Goal: Task Accomplishment & Management: Manage account settings

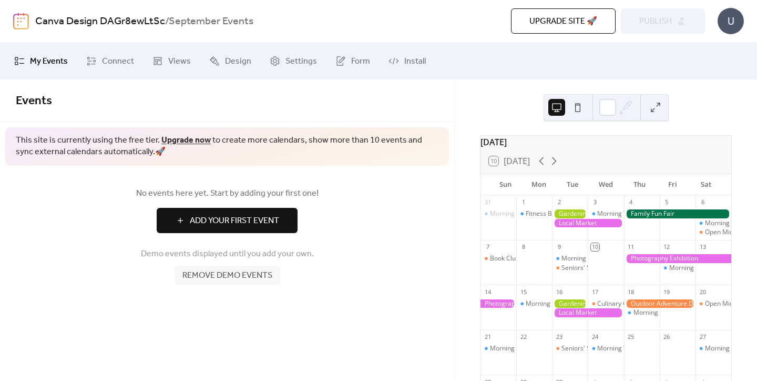
click at [273, 214] on span "Add Your First Event" at bounding box center [234, 220] width 89 height 13
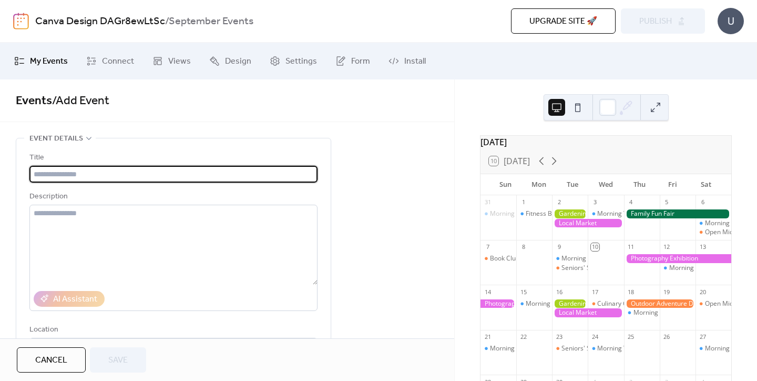
paste input "**********"
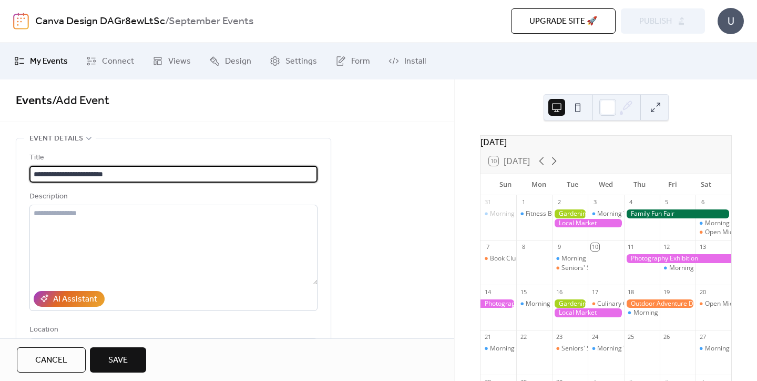
scroll to position [109, 0]
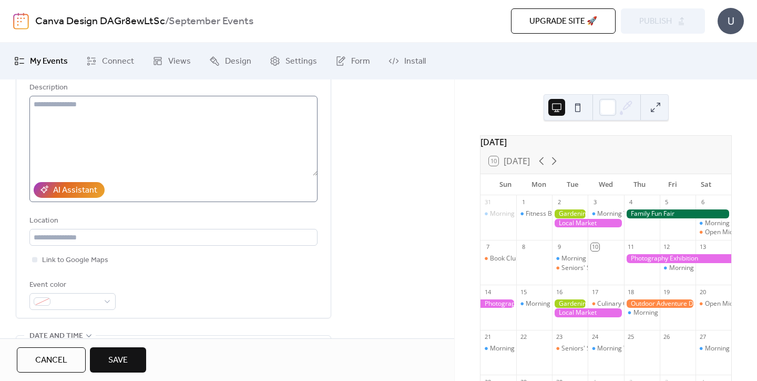
type input "**********"
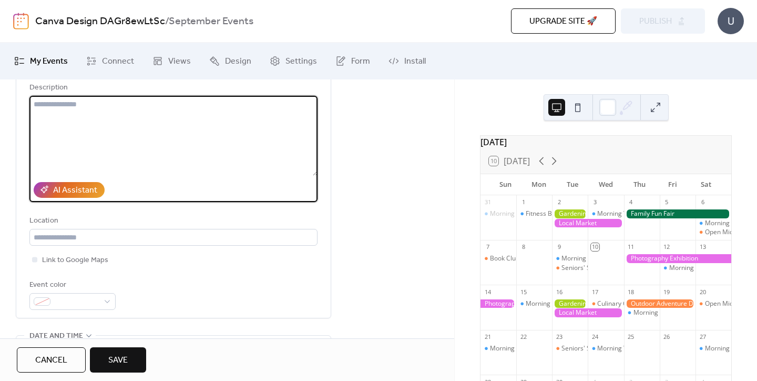
click at [155, 122] on textarea at bounding box center [173, 136] width 288 height 80
paste textarea "**********"
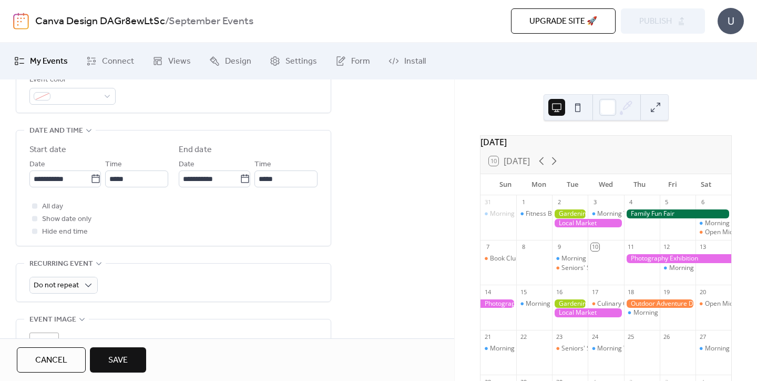
scroll to position [317, 0]
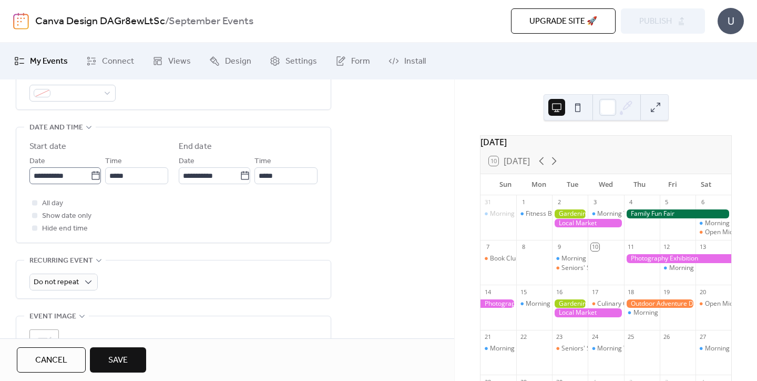
type textarea "**********"
click at [73, 177] on input "**********" at bounding box center [59, 175] width 61 height 17
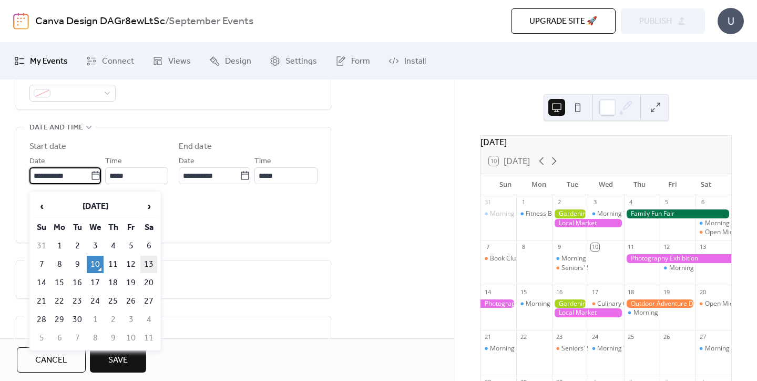
click at [148, 261] on td "13" at bounding box center [148, 263] width 17 height 17
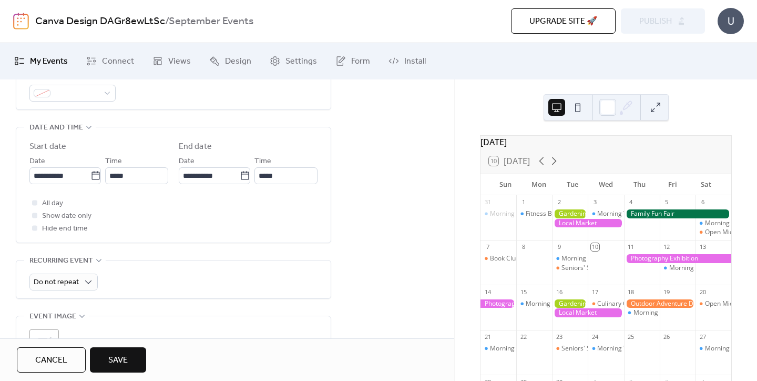
type input "**********"
click at [122, 183] on input "*****" at bounding box center [136, 175] width 63 height 17
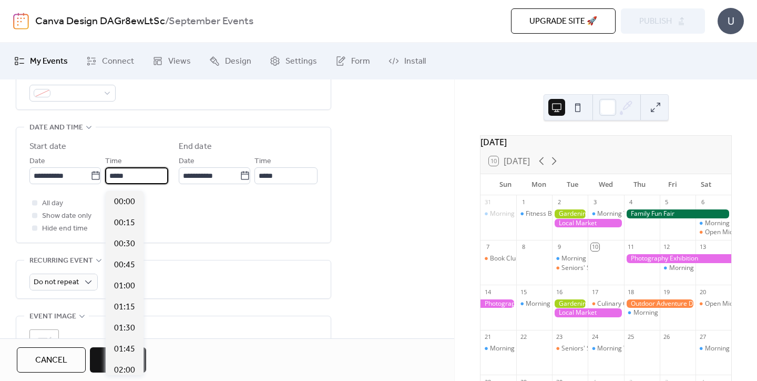
scroll to position [1009, 0]
click at [125, 366] on span "14:00" at bounding box center [124, 370] width 21 height 13
type input "*****"
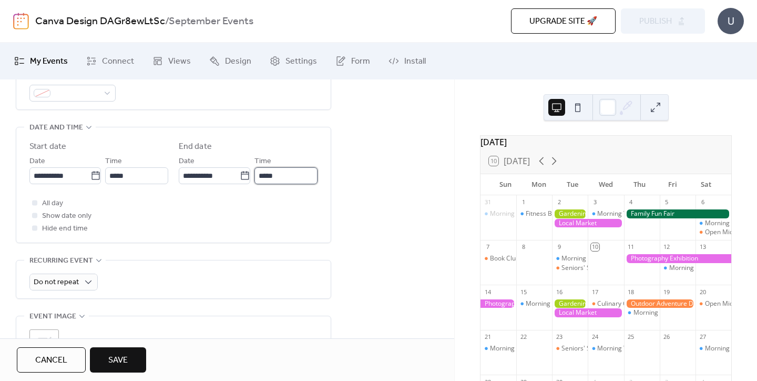
click at [273, 182] on input "*****" at bounding box center [285, 175] width 63 height 17
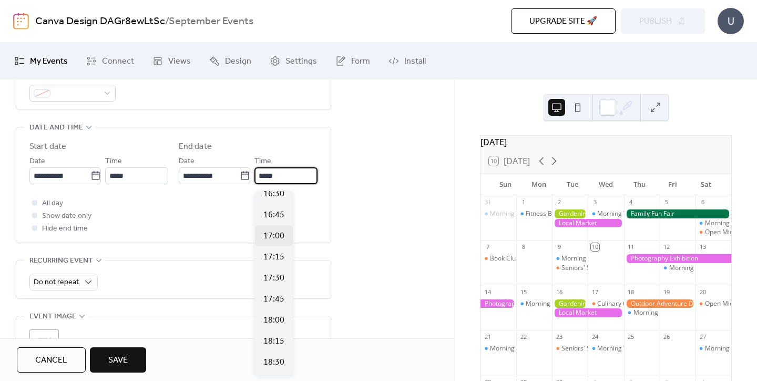
scroll to position [200, 0]
click at [278, 320] on span "18:00" at bounding box center [273, 317] width 21 height 13
type input "*****"
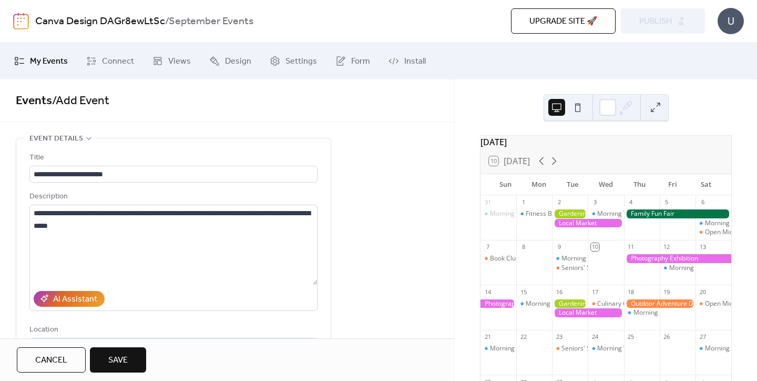
scroll to position [0, 0]
click at [130, 357] on button "Save" at bounding box center [118, 359] width 56 height 25
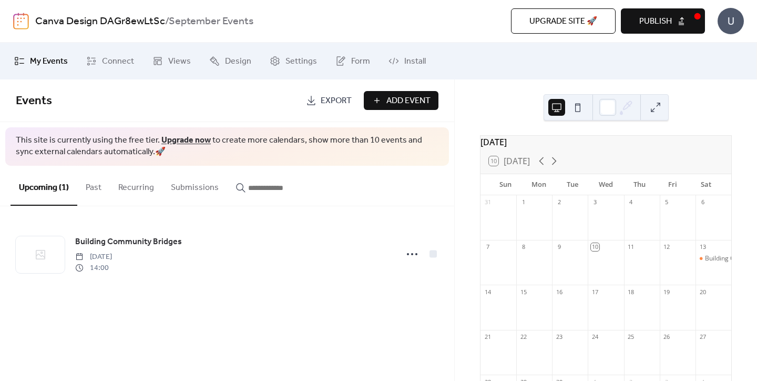
click at [325, 102] on span "Export" at bounding box center [336, 101] width 31 height 13
click at [102, 64] on span "Connect" at bounding box center [118, 61] width 32 height 13
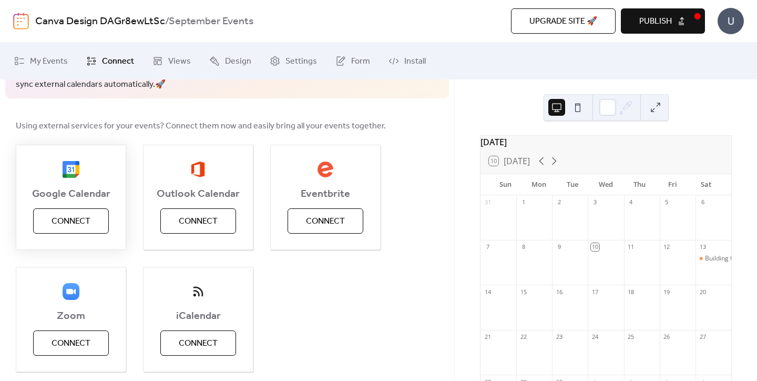
scroll to position [84, 0]
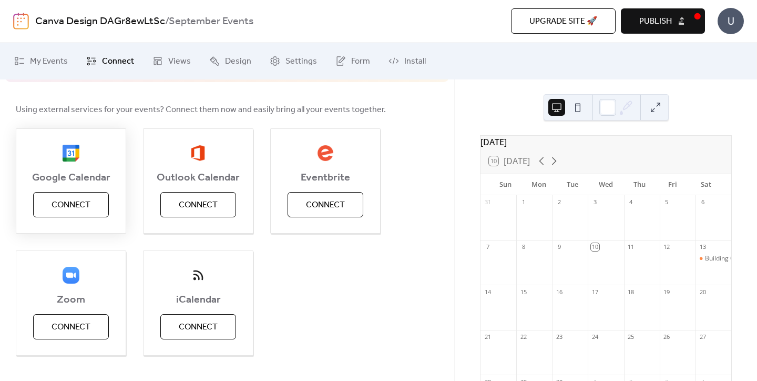
click at [77, 208] on span "Connect" at bounding box center [71, 205] width 39 height 13
click at [78, 208] on div "Google Calendar Connect" at bounding box center [71, 180] width 110 height 105
click at [49, 66] on span "My Events" at bounding box center [49, 61] width 38 height 13
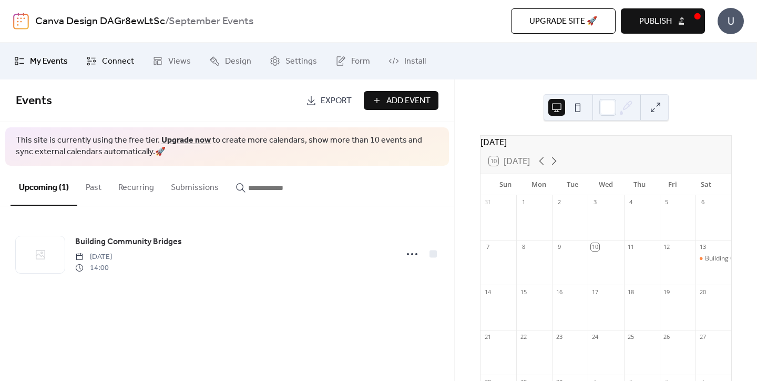
click at [106, 70] on link "Connect" at bounding box center [110, 61] width 64 height 28
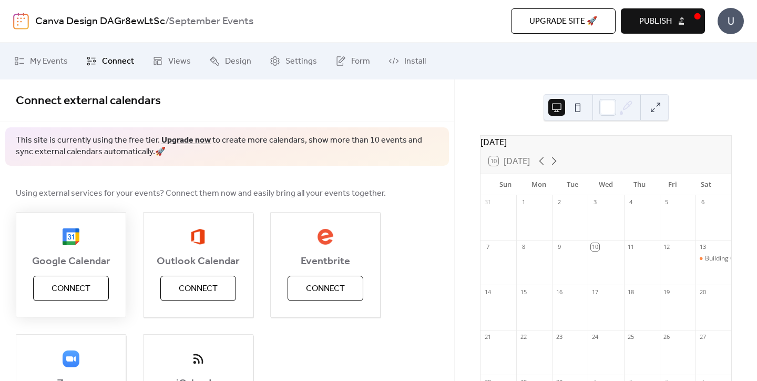
click at [82, 282] on span "Connect" at bounding box center [71, 288] width 39 height 13
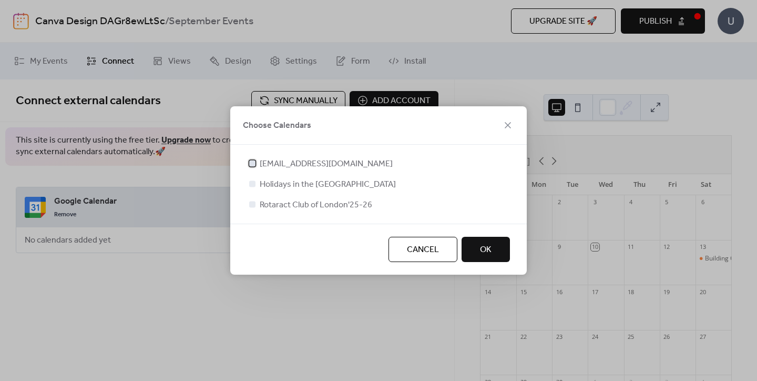
click at [344, 162] on span "rotaract.londonclub@gmail.com" at bounding box center [326, 164] width 133 height 13
click at [347, 208] on span "Rotaract Club of London'25-26" at bounding box center [316, 205] width 112 height 13
click at [355, 203] on span "Rotaract Club of London'25-26" at bounding box center [316, 205] width 112 height 13
click at [250, 206] on div at bounding box center [252, 204] width 6 height 6
click at [253, 204] on div at bounding box center [252, 204] width 6 height 6
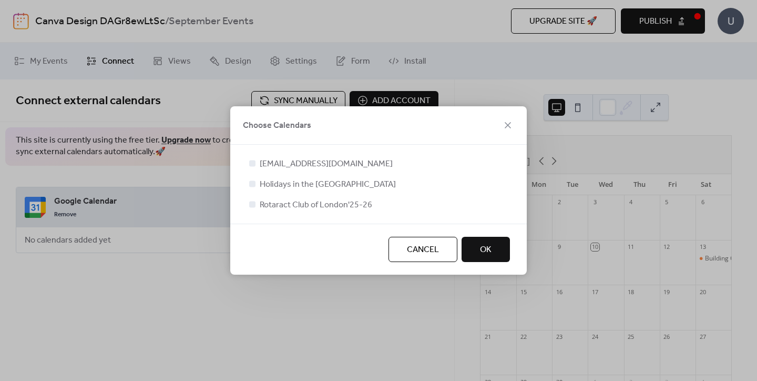
click at [312, 202] on span "Rotaract Club of London'25-26" at bounding box center [316, 205] width 112 height 13
click at [287, 168] on span "rotaract.londonclub@gmail.com" at bounding box center [326, 164] width 133 height 13
click at [256, 207] on div at bounding box center [252, 204] width 11 height 11
click at [488, 251] on span "OK" at bounding box center [486, 249] width 12 height 13
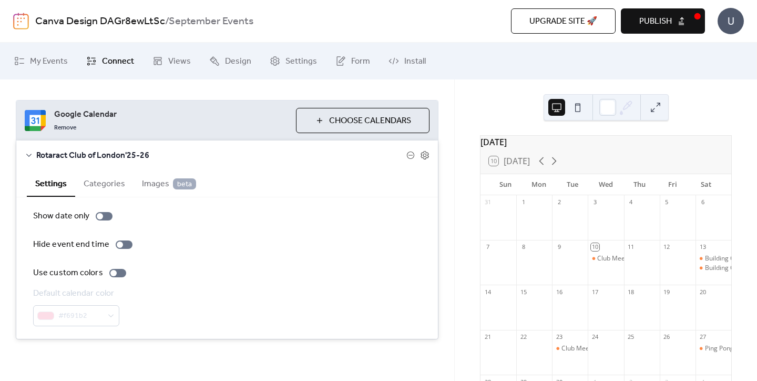
click at [105, 183] on button "Categories" at bounding box center [104, 183] width 58 height 26
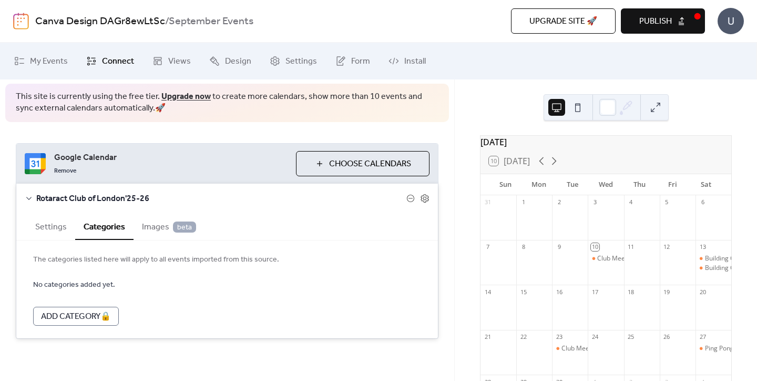
scroll to position [43, 0]
click at [46, 65] on span "My Events" at bounding box center [49, 61] width 38 height 13
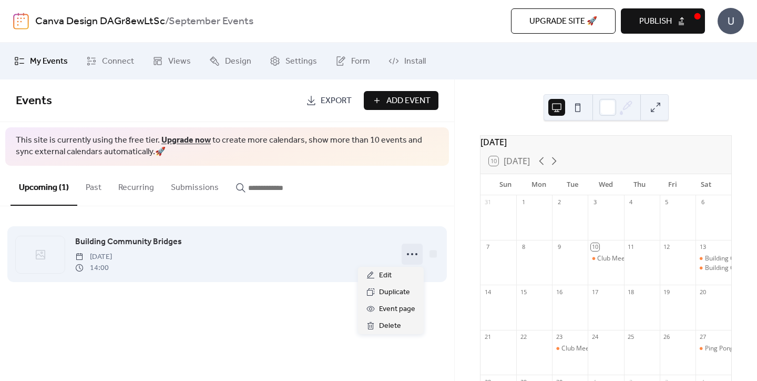
click at [410, 250] on icon at bounding box center [412, 254] width 17 height 17
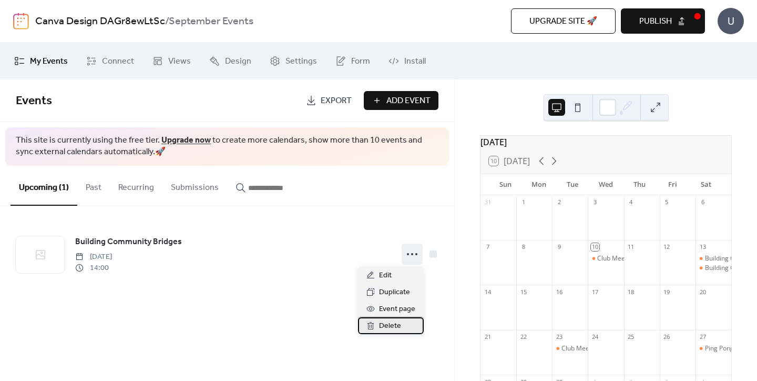
click at [388, 329] on span "Delete" at bounding box center [390, 326] width 22 height 13
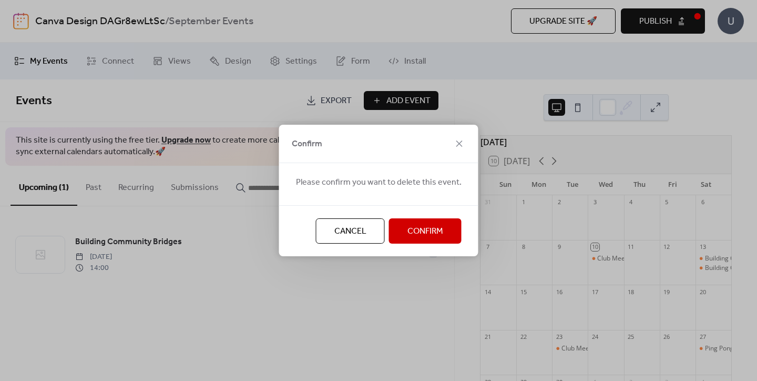
click at [434, 215] on div "Cancel Confirm" at bounding box center [378, 230] width 199 height 51
click at [434, 232] on span "Confirm" at bounding box center [425, 231] width 36 height 13
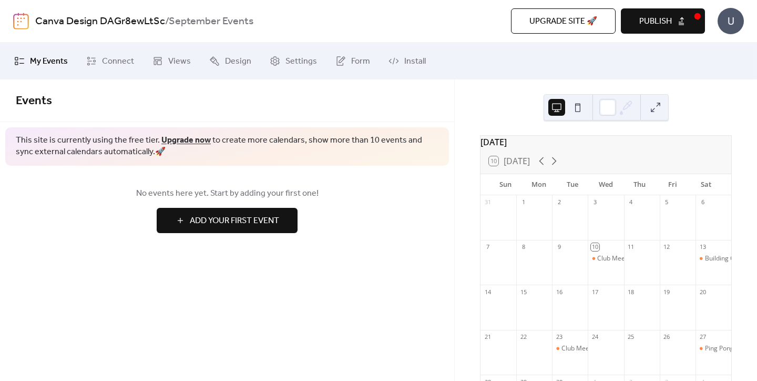
click at [576, 111] on button at bounding box center [577, 107] width 17 height 17
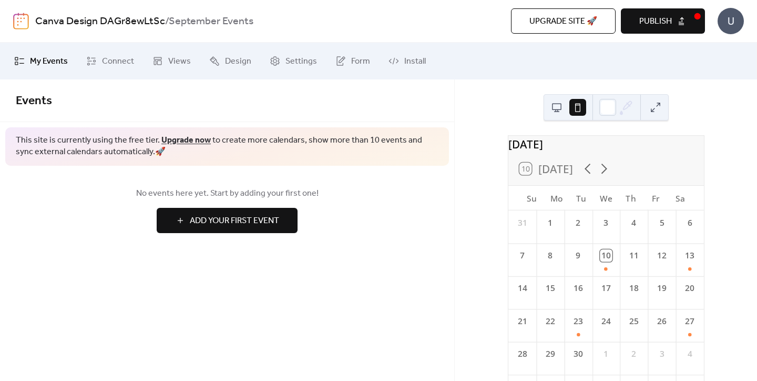
click at [558, 107] on button at bounding box center [556, 107] width 17 height 17
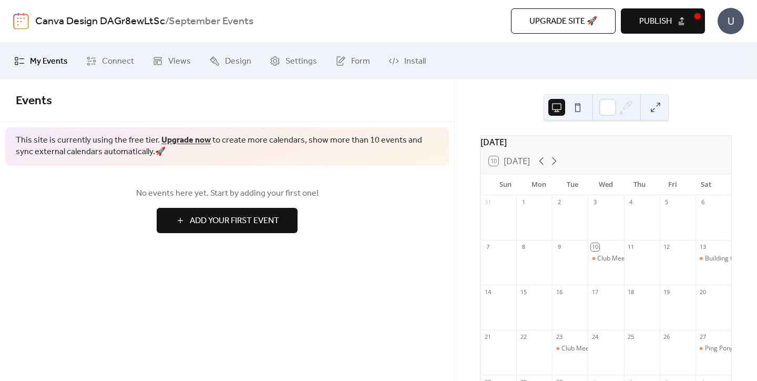
click at [581, 24] on span "Upgrade site 🚀" at bounding box center [563, 21] width 68 height 13
click at [624, 252] on div "11" at bounding box center [642, 247] width 36 height 14
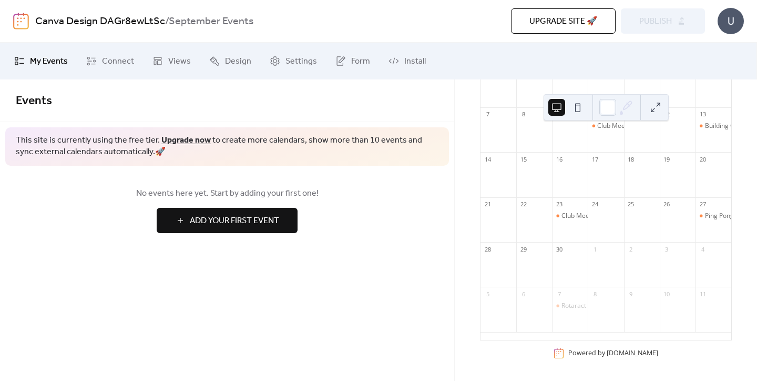
scroll to position [138, 0]
click at [658, 19] on div "Upgrade site 🚀 Preview Publish" at bounding box center [545, 20] width 320 height 25
click at [658, 8] on div "Upgrade site 🚀 Preview Publish" at bounding box center [545, 20] width 320 height 25
click at [657, 23] on div "Upgrade site 🚀 Preview Publish" at bounding box center [545, 20] width 320 height 25
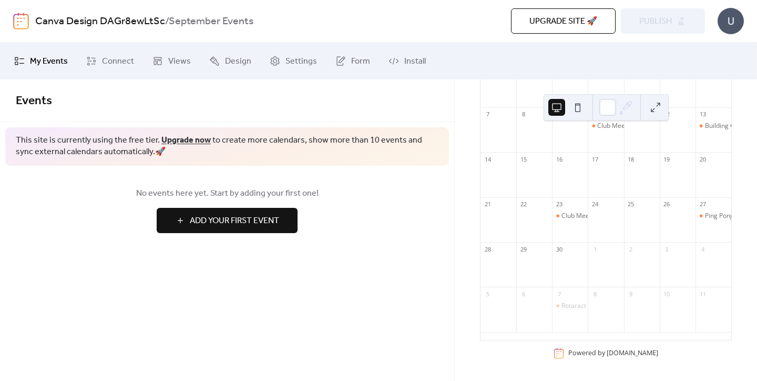
click at [692, 22] on div "Upgrade site 🚀 Preview Publish" at bounding box center [545, 20] width 320 height 25
click at [225, 58] on span "Design" at bounding box center [238, 61] width 26 height 13
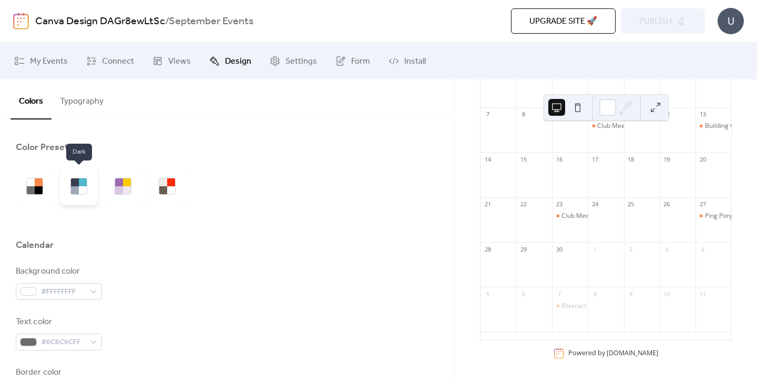
click at [84, 179] on div at bounding box center [83, 182] width 8 height 8
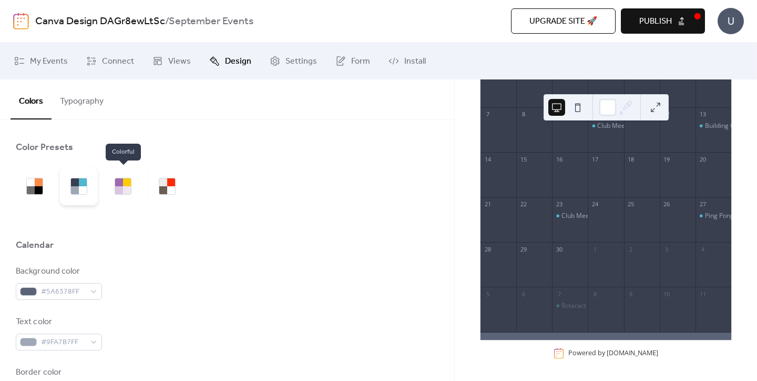
drag, startPoint x: 130, startPoint y: 189, endPoint x: 62, endPoint y: 189, distance: 68.3
click at [130, 189] on div at bounding box center [127, 190] width 8 height 8
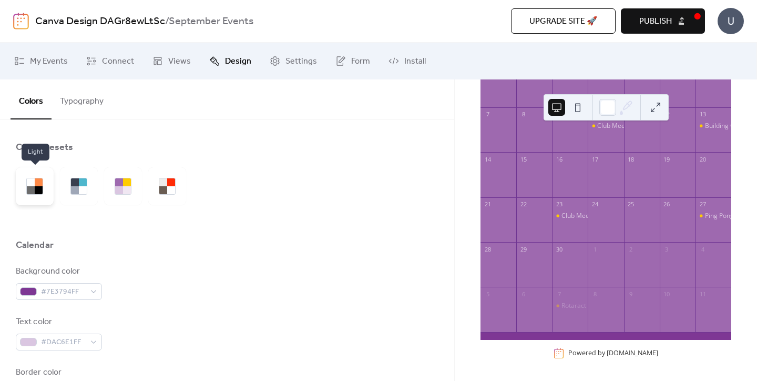
click at [34, 188] on div at bounding box center [31, 190] width 8 height 8
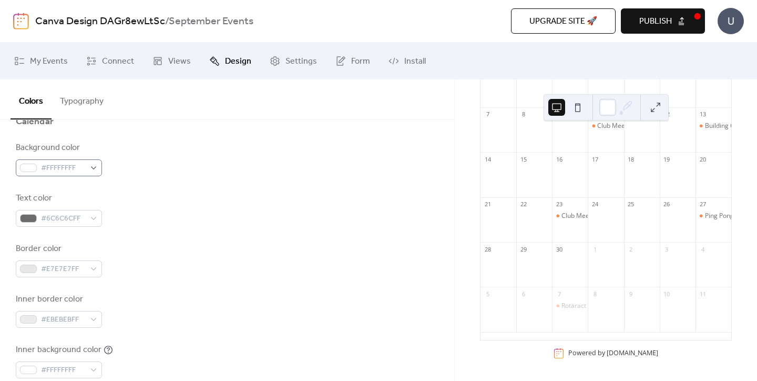
scroll to position [123, 0]
click at [86, 164] on div "#FFFFFFFF" at bounding box center [59, 168] width 86 height 17
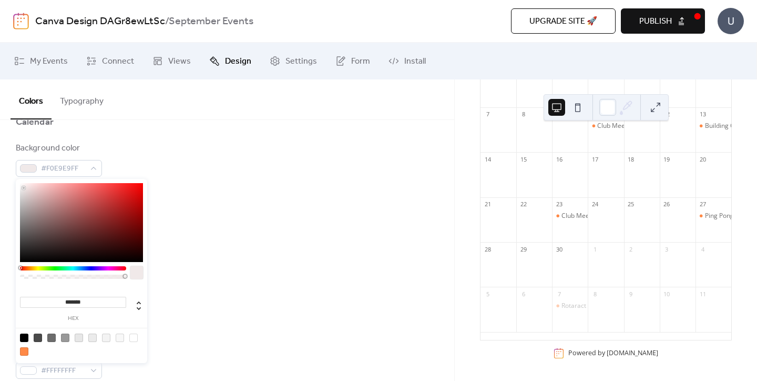
type input "*******"
click at [23, 187] on div at bounding box center [81, 222] width 123 height 79
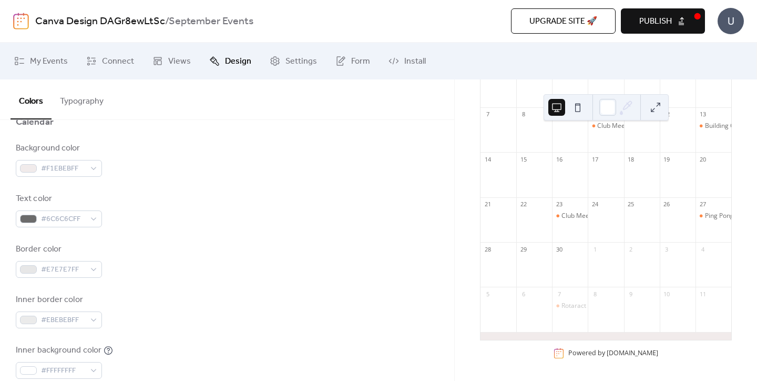
click at [181, 298] on div "Inner border color #EBEBEBFF" at bounding box center [227, 310] width 423 height 35
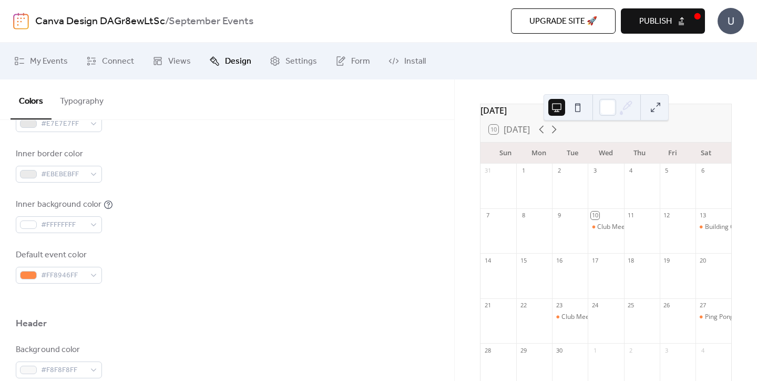
scroll to position [271, 0]
click at [24, 273] on div at bounding box center [28, 272] width 17 height 8
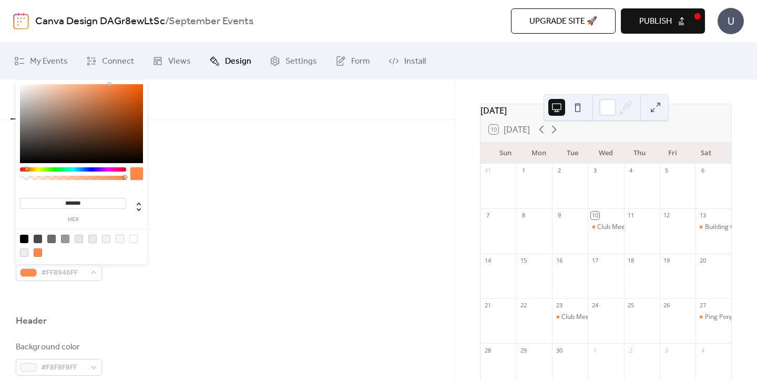
click at [200, 175] on div "Inner border color #EBEBEBFF" at bounding box center [227, 162] width 423 height 35
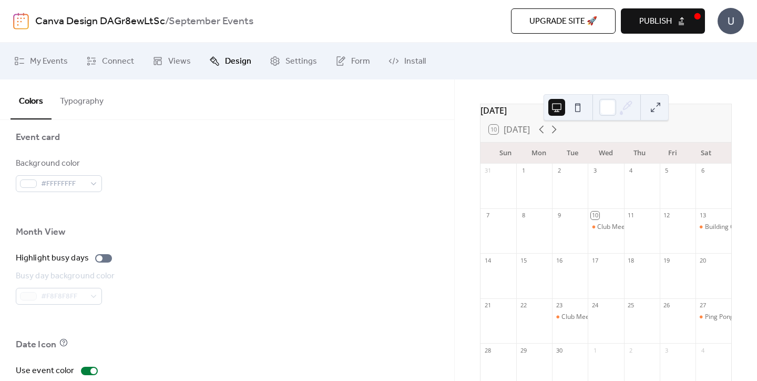
scroll to position [703, 0]
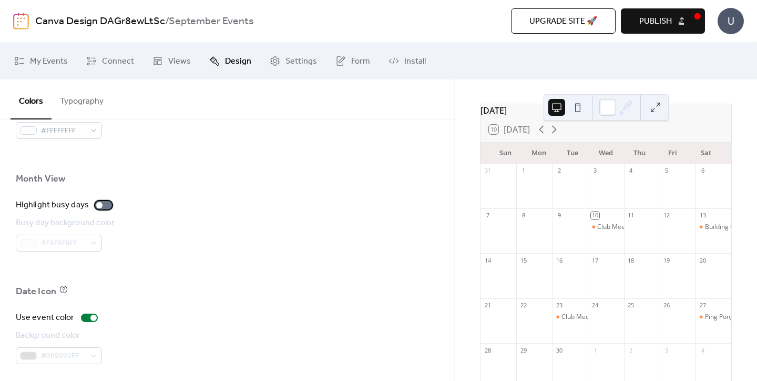
click at [105, 207] on div at bounding box center [103, 205] width 17 height 8
click at [73, 241] on span "#F8F8F8FF" at bounding box center [63, 243] width 44 height 13
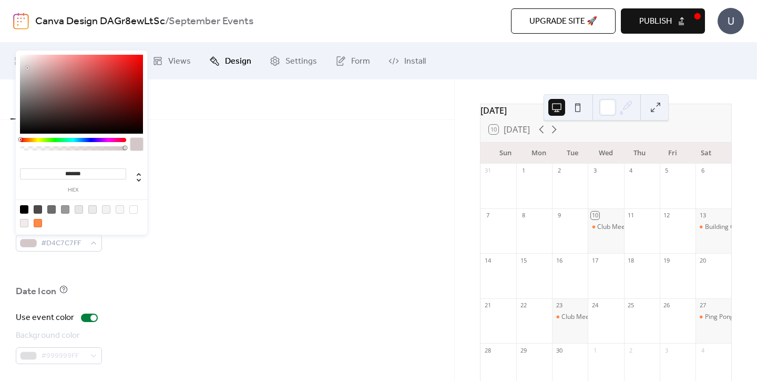
click at [28, 68] on div at bounding box center [81, 94] width 123 height 79
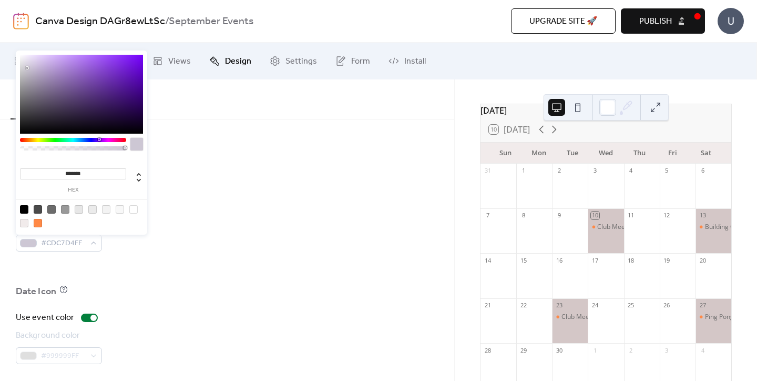
click at [99, 138] on div at bounding box center [73, 140] width 106 height 4
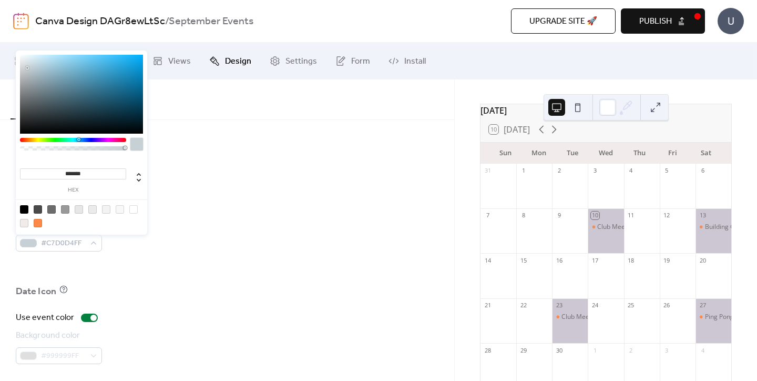
click at [79, 140] on div at bounding box center [73, 140] width 106 height 4
drag, startPoint x: 68, startPoint y: 61, endPoint x: 59, endPoint y: 54, distance: 11.2
click at [59, 55] on div at bounding box center [81, 94] width 123 height 79
click at [70, 74] on div at bounding box center [81, 94] width 123 height 79
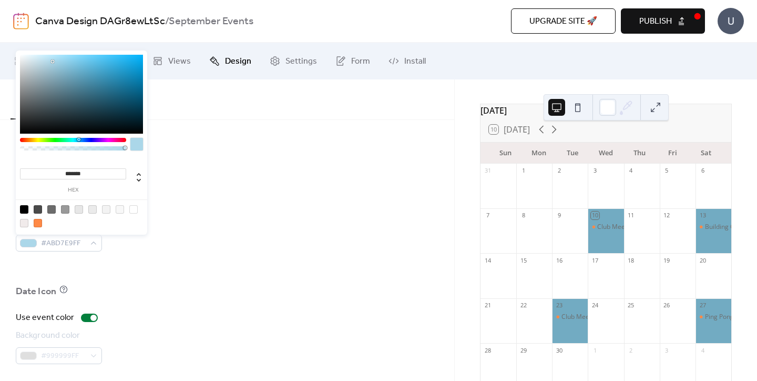
click at [53, 62] on div at bounding box center [81, 94] width 123 height 79
click at [56, 58] on div at bounding box center [81, 94] width 123 height 79
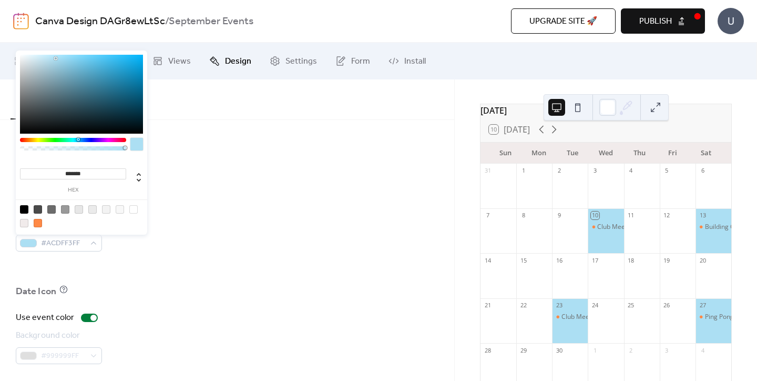
type input "*******"
click at [50, 57] on div at bounding box center [81, 94] width 123 height 79
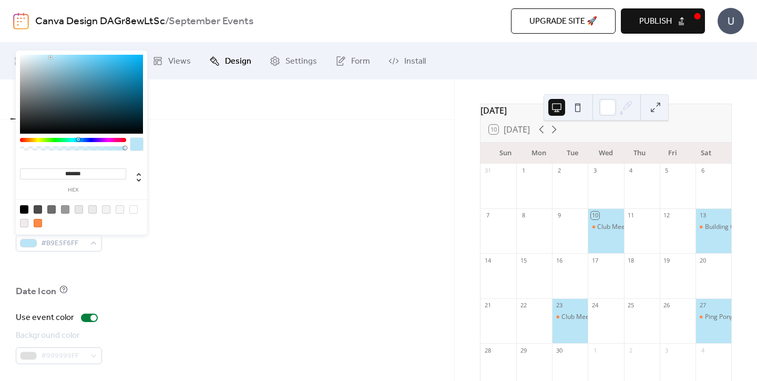
click at [153, 295] on div "Date Icon" at bounding box center [227, 294] width 423 height 18
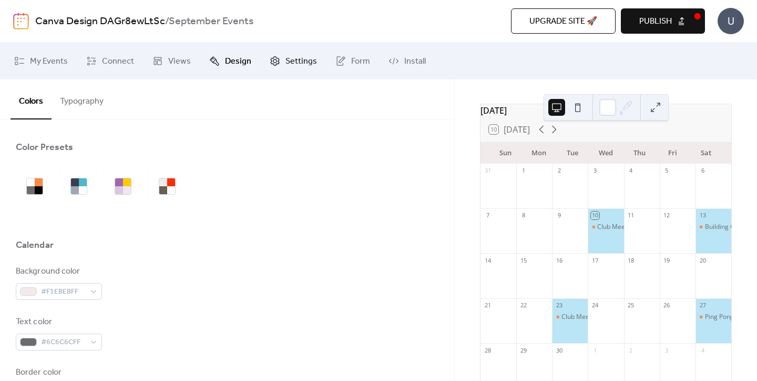
scroll to position [0, 0]
click at [168, 65] on span "Views" at bounding box center [179, 61] width 23 height 13
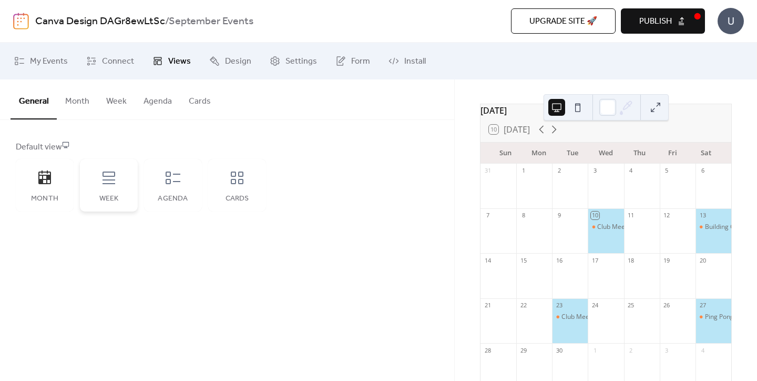
click at [121, 183] on div "Week" at bounding box center [109, 185] width 58 height 53
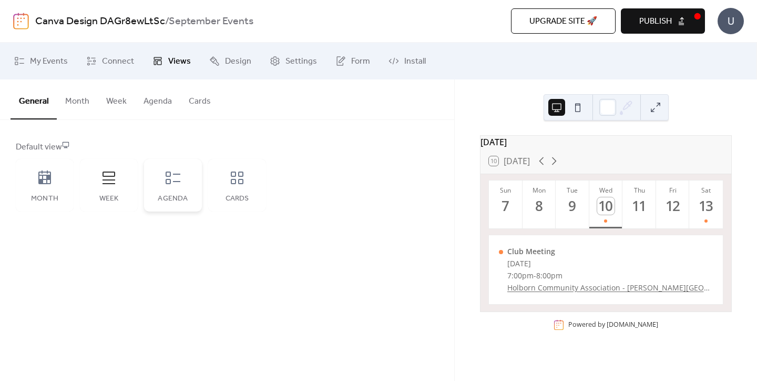
click at [182, 189] on div "Agenda" at bounding box center [173, 185] width 58 height 53
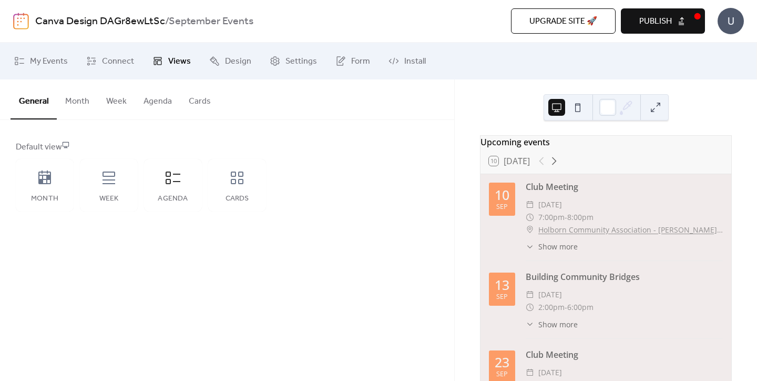
click at [653, 108] on button at bounding box center [655, 107] width 17 height 17
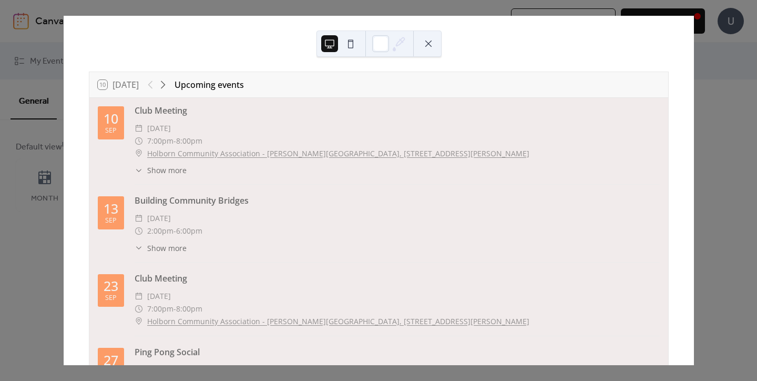
click at [694, 58] on div "10 Today Upcoming events 10 Sep Club Meeting ​ Wednesday, September 10, 2025 ​ …" at bounding box center [378, 190] width 631 height 349
click at [63, 212] on div "10 Today Upcoming events 10 Sep Club Meeting ​ Wednesday, September 10, 2025 ​ …" at bounding box center [378, 190] width 631 height 349
click at [424, 46] on button at bounding box center [428, 43] width 17 height 17
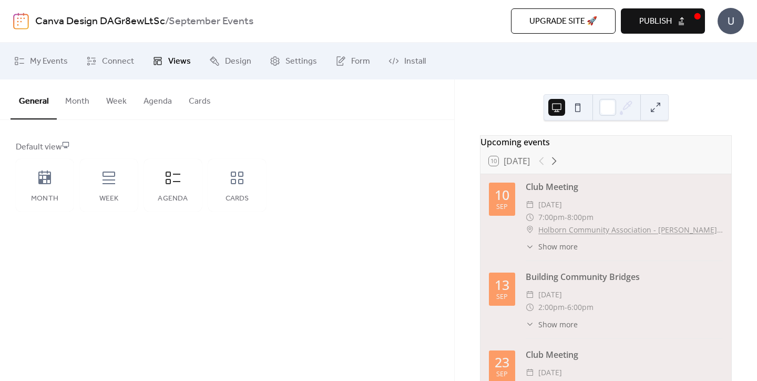
click at [666, 22] on span "Publish" at bounding box center [655, 21] width 33 height 13
click at [678, 18] on div "Upgrade site 🚀 Preview Publish" at bounding box center [545, 20] width 320 height 25
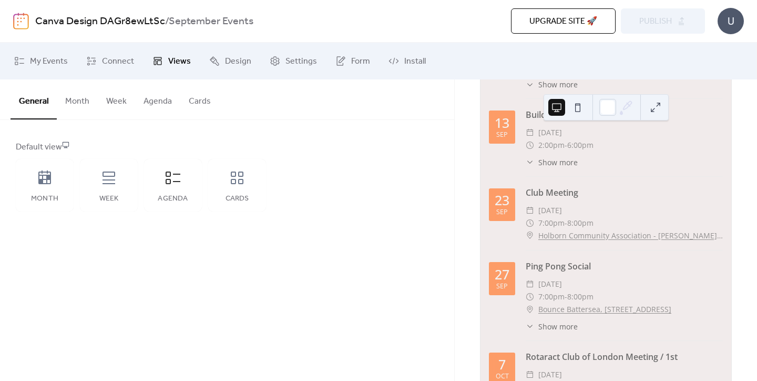
scroll to position [182, 0]
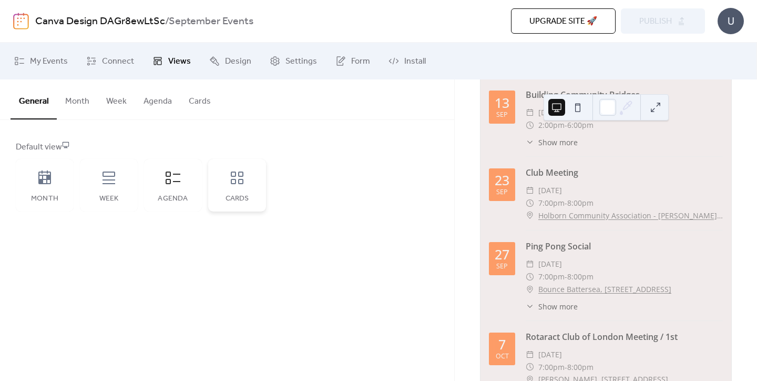
click at [238, 191] on div "Cards" at bounding box center [237, 185] width 58 height 53
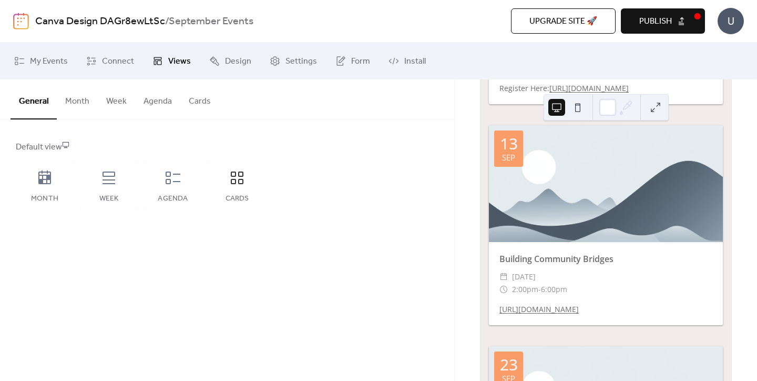
scroll to position [288, 0]
click at [164, 187] on div "Agenda" at bounding box center [173, 185] width 58 height 53
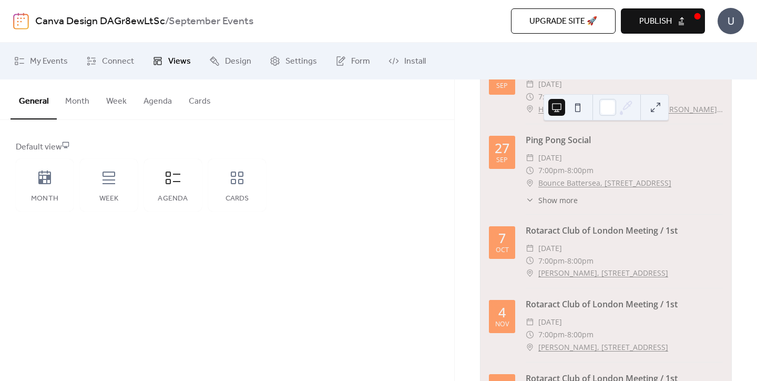
scroll to position [0, 0]
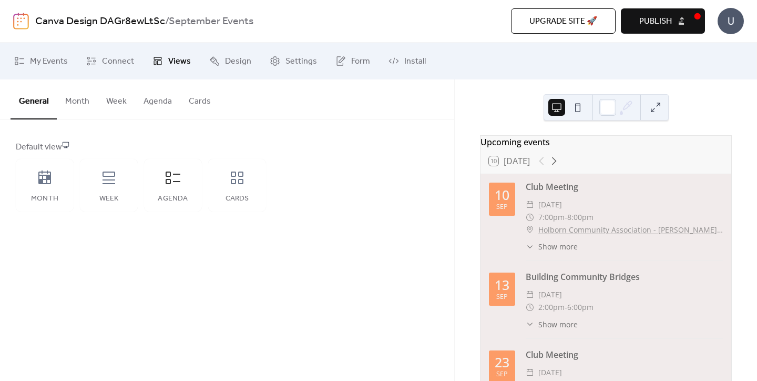
click at [111, 100] on button "Week" at bounding box center [116, 98] width 37 height 39
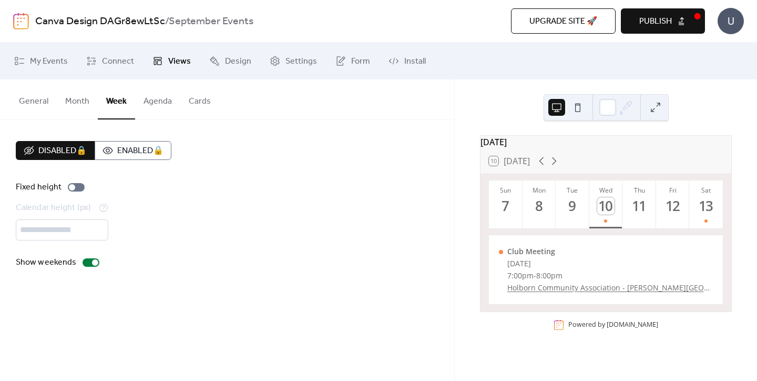
click at [143, 109] on button "Agenda" at bounding box center [157, 98] width 45 height 39
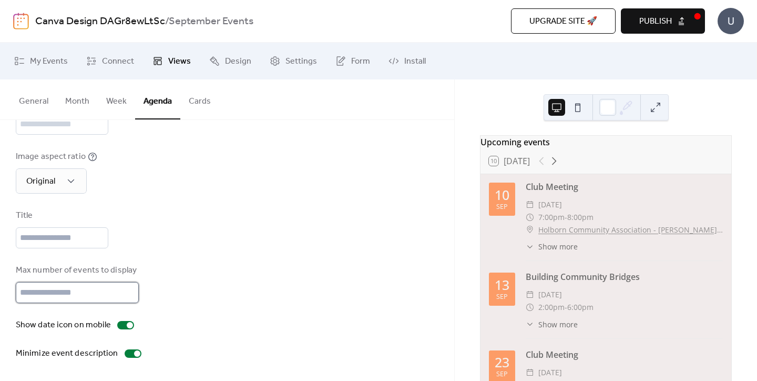
scroll to position [117, 0]
click at [49, 296] on input "**" at bounding box center [77, 292] width 123 height 21
type input "*"
click at [233, 289] on div "Max number of events to display *" at bounding box center [227, 283] width 423 height 39
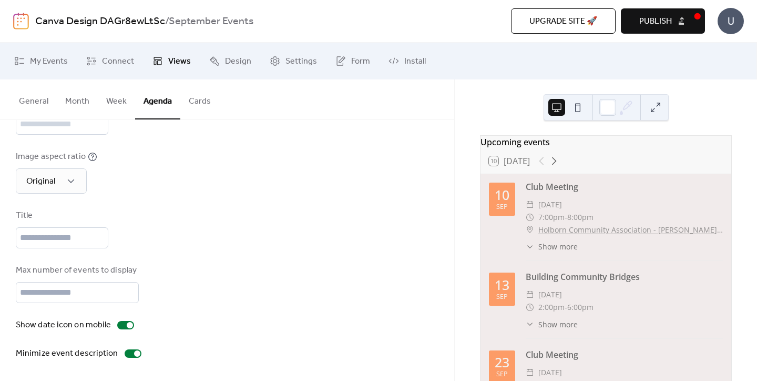
scroll to position [0, 0]
click at [672, 21] on span "Publish" at bounding box center [655, 21] width 33 height 13
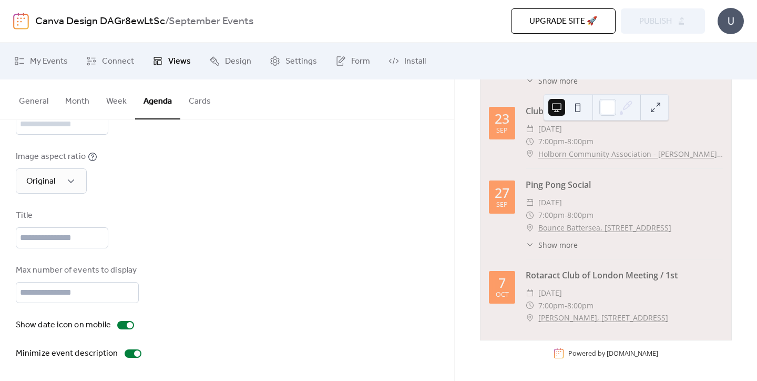
click at [679, 18] on div "Upgrade site 🚀 Preview Publish" at bounding box center [545, 20] width 320 height 25
click at [108, 234] on input "text" at bounding box center [62, 237] width 93 height 21
click at [124, 325] on div at bounding box center [125, 325] width 17 height 8
click at [123, 324] on div at bounding box center [125, 325] width 17 height 8
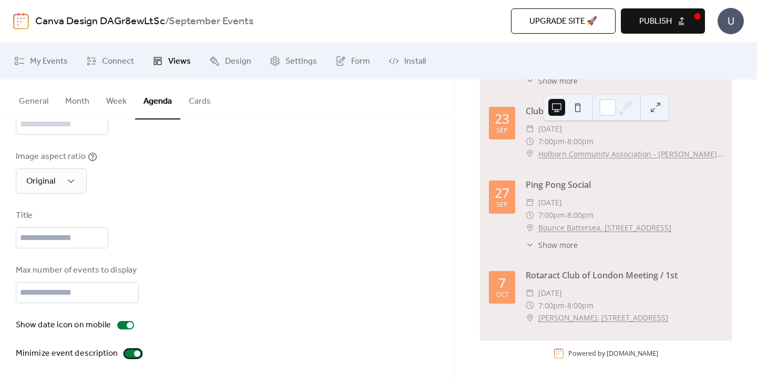
click at [129, 354] on div at bounding box center [133, 353] width 17 height 8
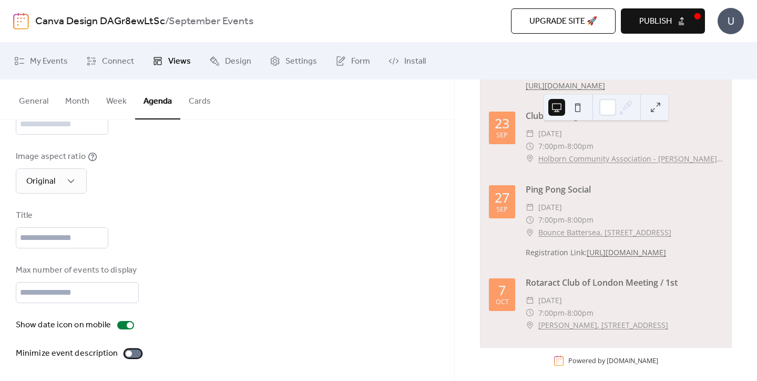
click at [129, 354] on div at bounding box center [133, 353] width 17 height 8
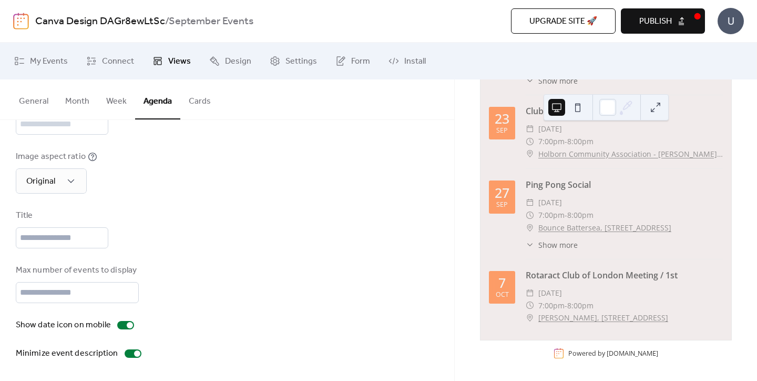
click at [679, 19] on button "Publish" at bounding box center [663, 20] width 84 height 25
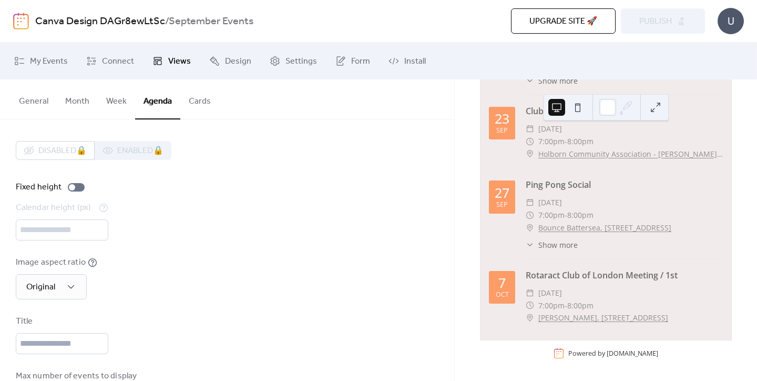
scroll to position [0, 0]
click at [52, 65] on span "My Events" at bounding box center [49, 61] width 38 height 13
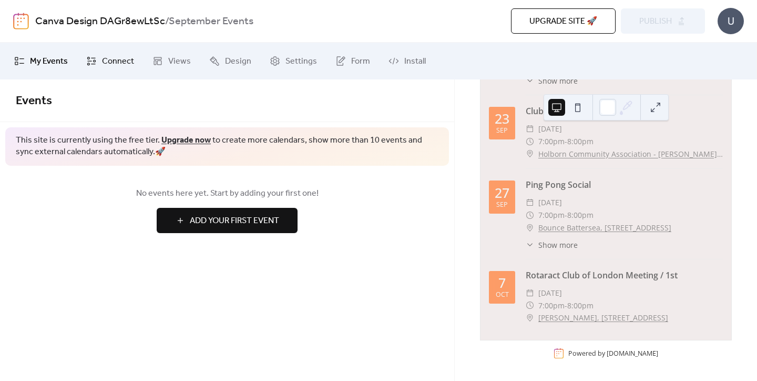
click at [104, 63] on span "Connect" at bounding box center [118, 61] width 32 height 13
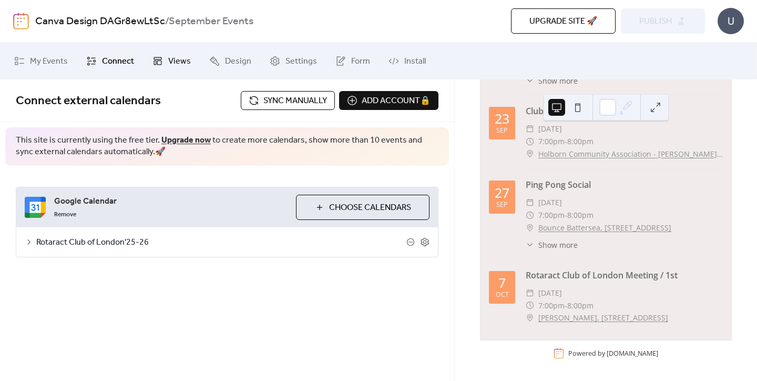
click at [184, 65] on span "Views" at bounding box center [179, 61] width 23 height 13
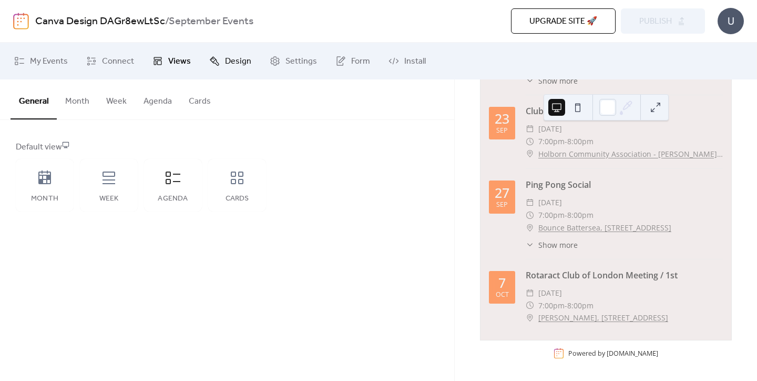
click at [246, 63] on span "Design" at bounding box center [238, 61] width 26 height 13
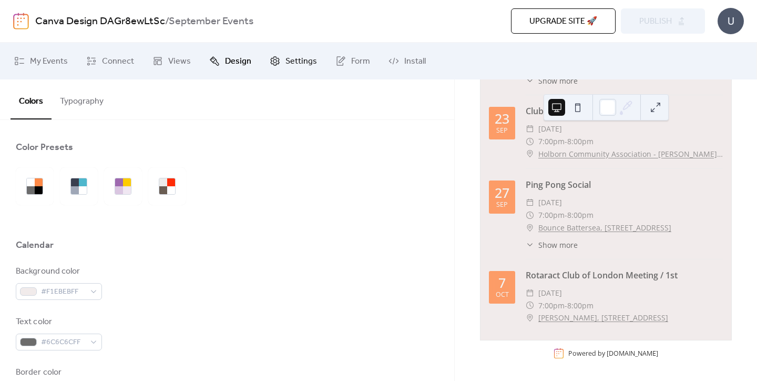
click at [285, 62] on span "Settings" at bounding box center [301, 61] width 32 height 13
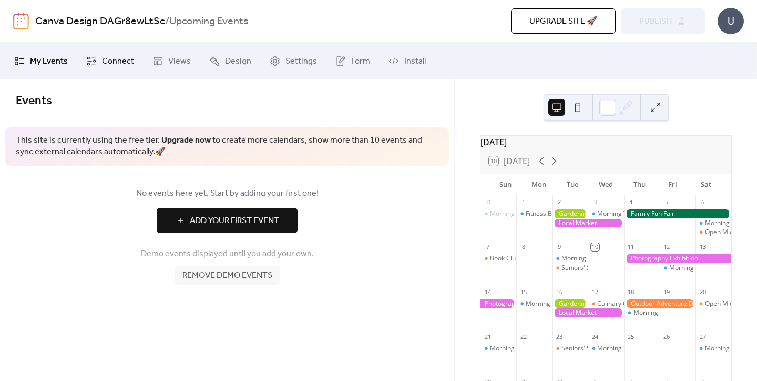
click at [115, 58] on span "Connect" at bounding box center [118, 61] width 32 height 13
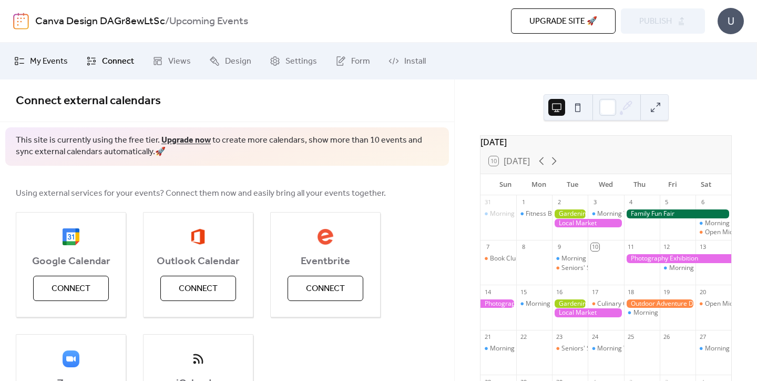
click at [63, 63] on span "My Events" at bounding box center [49, 61] width 38 height 13
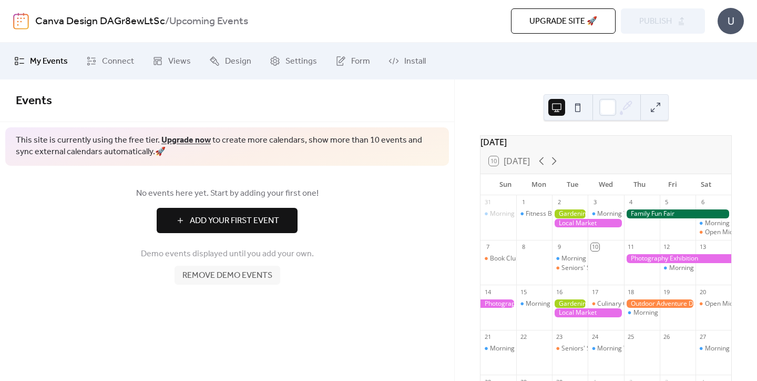
click at [604, 228] on div at bounding box center [587, 223] width 71 height 9
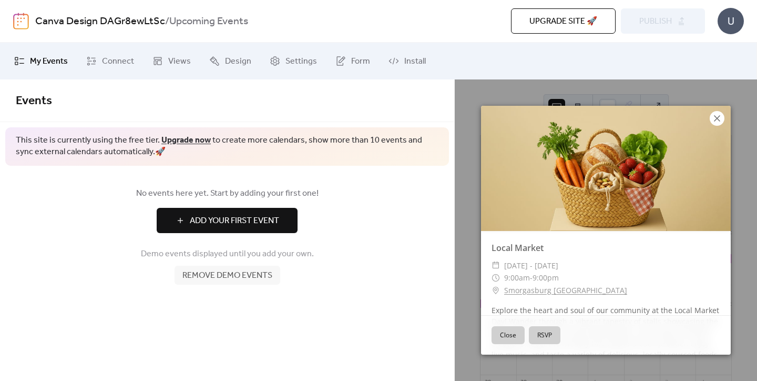
click at [722, 119] on icon at bounding box center [717, 118] width 13 height 13
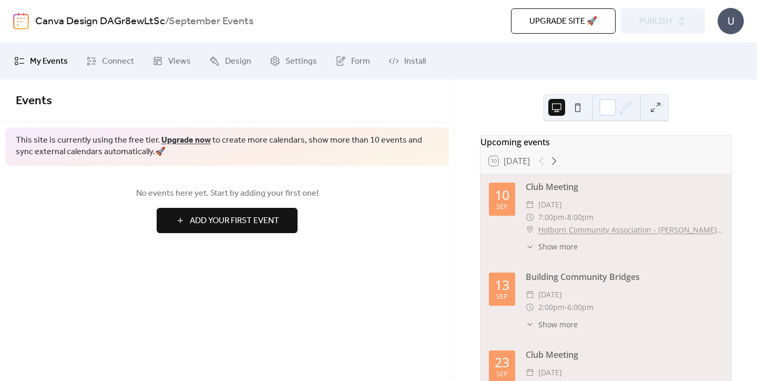
click at [660, 232] on link "Holborn Community Association - [PERSON_NAME][GEOGRAPHIC_DATA], [STREET_ADDRESS…" at bounding box center [630, 229] width 185 height 13
click at [105, 55] on span "Connect" at bounding box center [118, 61] width 32 height 13
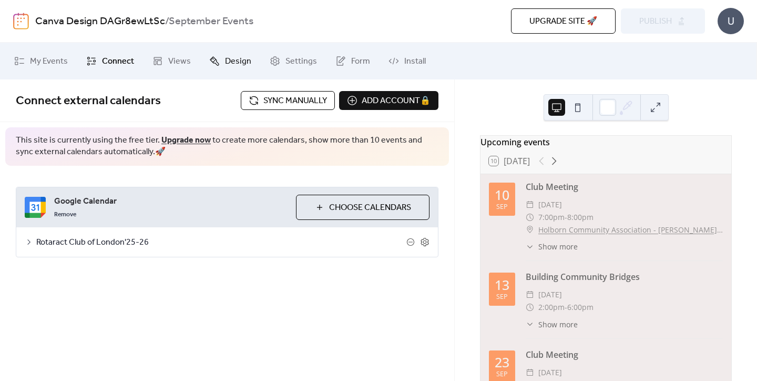
click at [224, 70] on link "Design" at bounding box center [230, 61] width 58 height 28
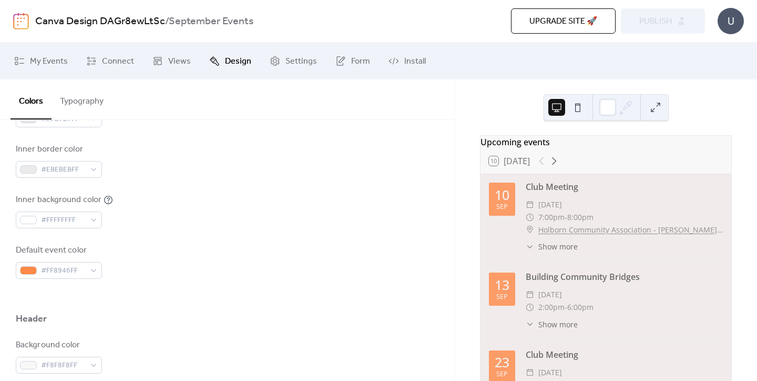
scroll to position [272, 0]
click at [596, 155] on div "10 Today" at bounding box center [605, 160] width 251 height 25
click at [301, 57] on span "Settings" at bounding box center [301, 61] width 32 height 13
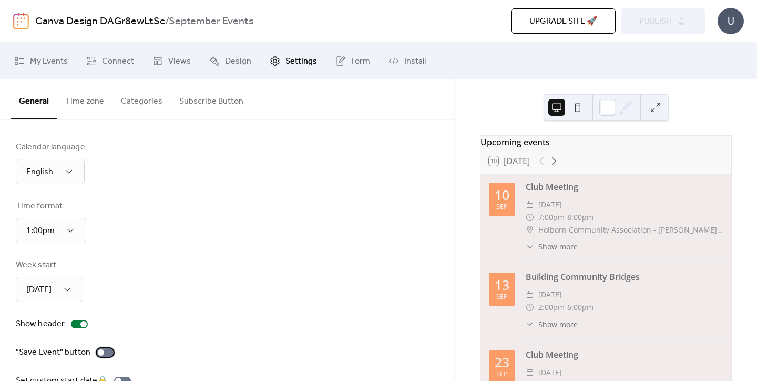
click at [104, 351] on div at bounding box center [105, 352] width 17 height 8
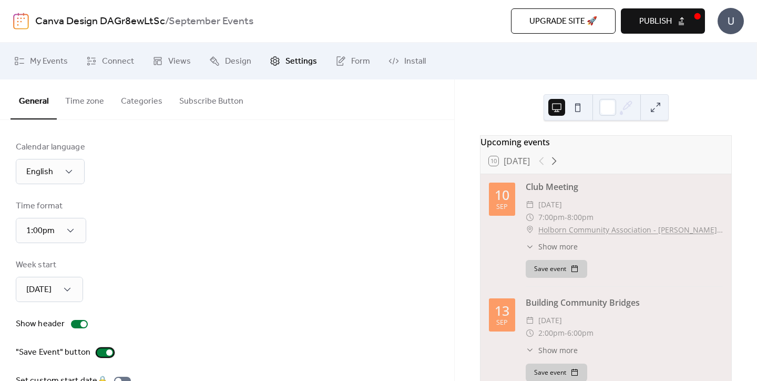
click at [106, 352] on div at bounding box center [109, 352] width 6 height 6
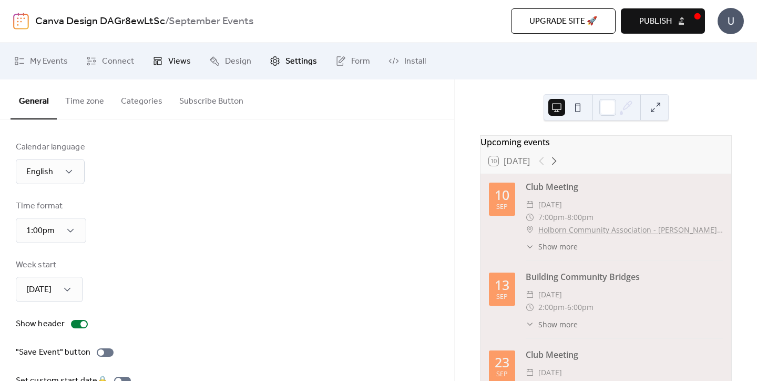
click at [175, 64] on span "Views" at bounding box center [179, 61] width 23 height 13
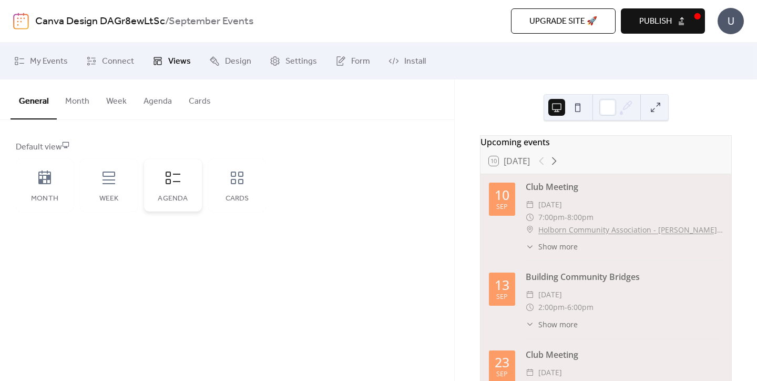
click at [175, 178] on icon at bounding box center [173, 177] width 17 height 17
click at [117, 103] on button "Week" at bounding box center [116, 98] width 37 height 39
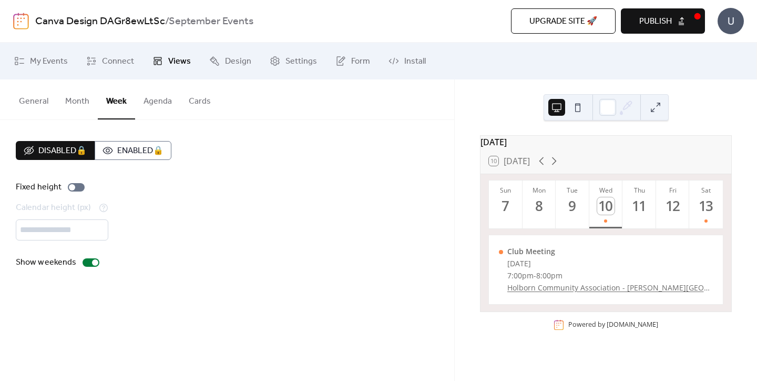
click at [158, 100] on button "Agenda" at bounding box center [157, 98] width 45 height 39
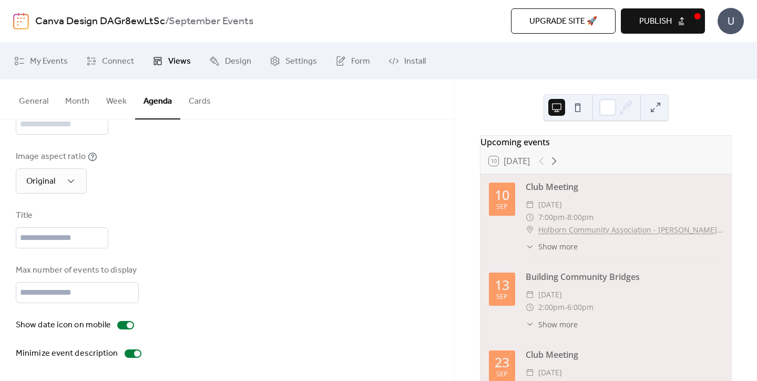
scroll to position [117, 0]
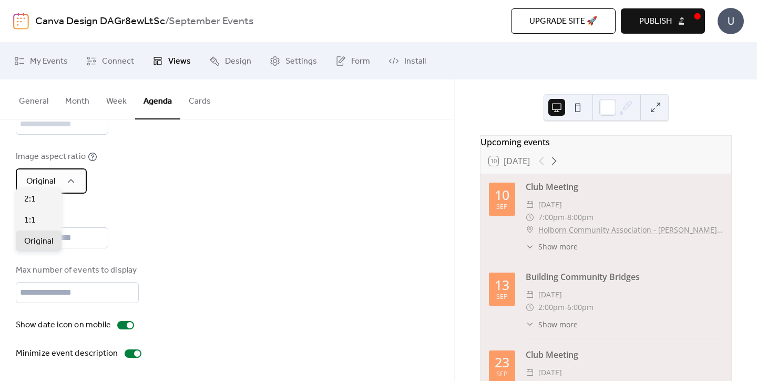
click at [58, 168] on div "Original" at bounding box center [51, 180] width 71 height 25
click at [38, 214] on div "1:1" at bounding box center [39, 219] width 46 height 21
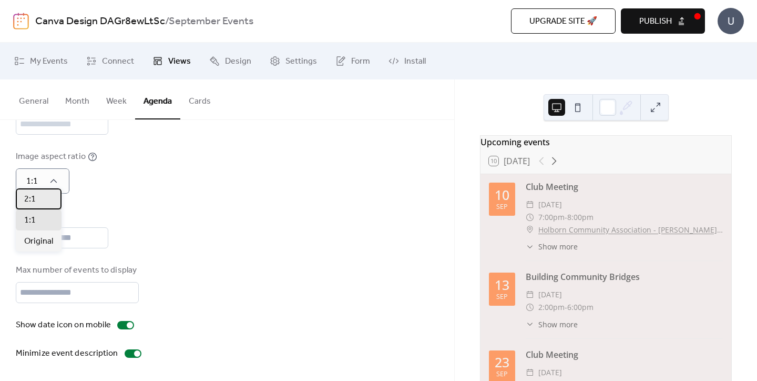
click at [49, 199] on div "2:1" at bounding box center [39, 198] width 46 height 21
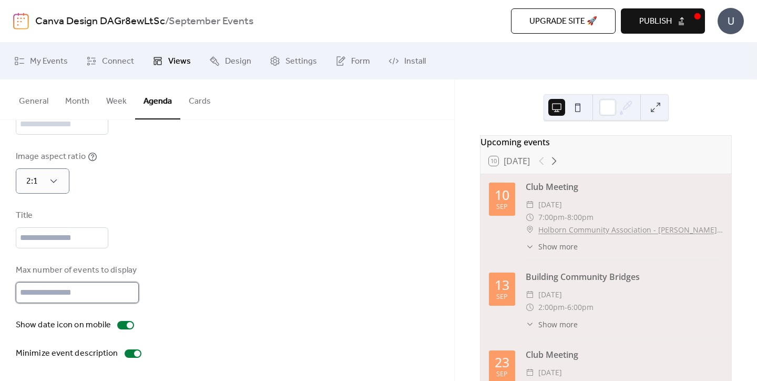
click at [58, 287] on input "*" at bounding box center [77, 292] width 123 height 21
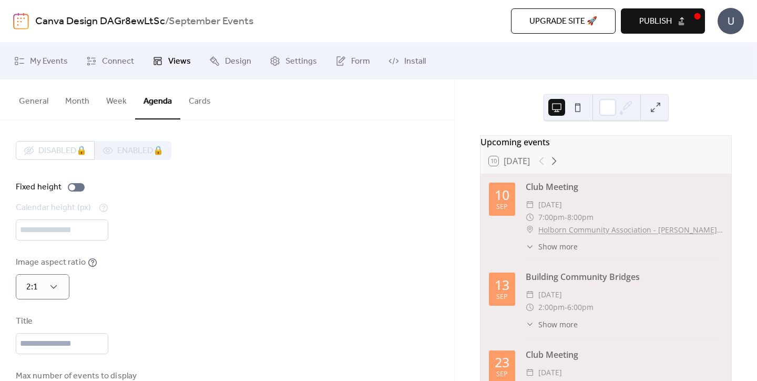
scroll to position [0, 0]
type input "*"
click at [685, 11] on button "Publish" at bounding box center [663, 20] width 84 height 25
